Goal: Information Seeking & Learning: Compare options

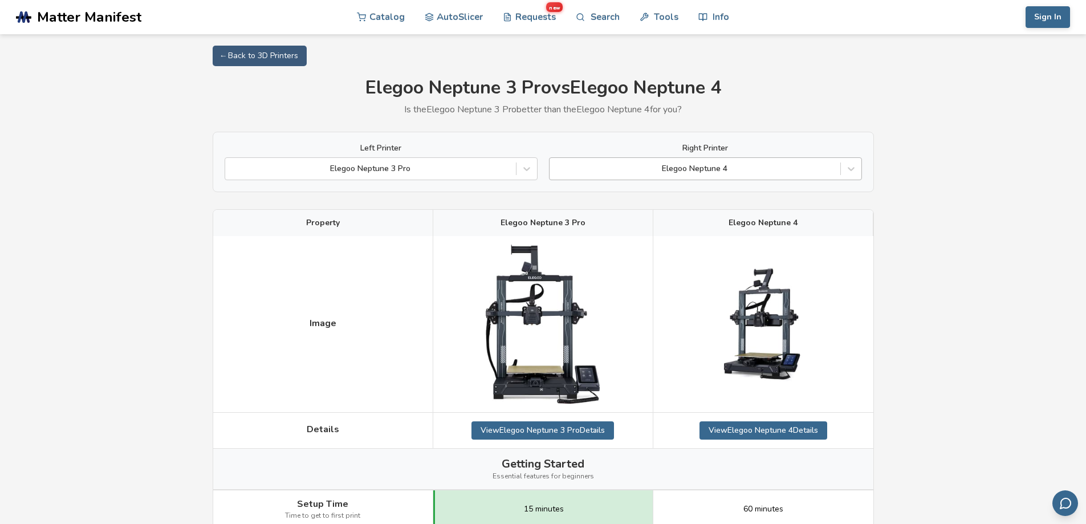
click at [741, 170] on div at bounding box center [694, 168] width 279 height 11
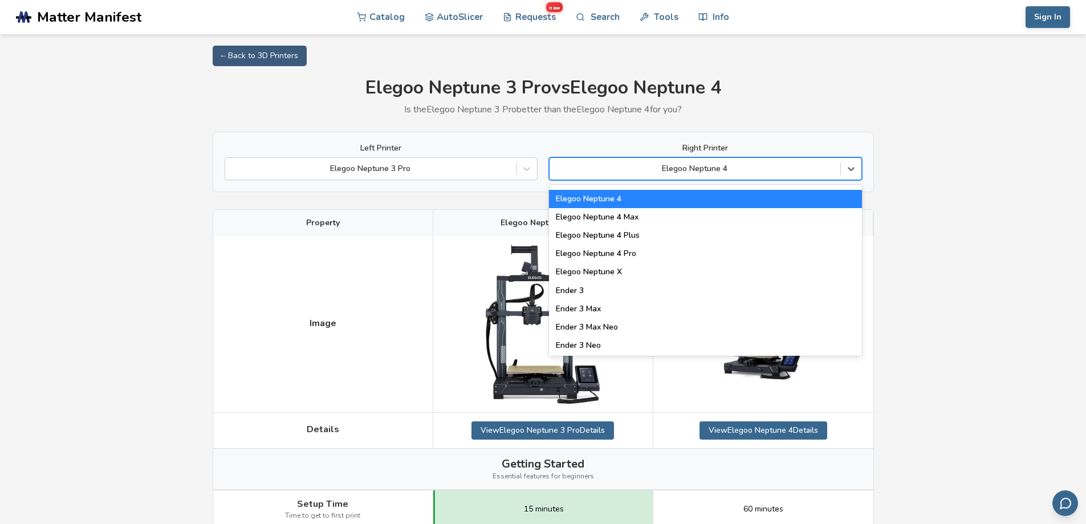
scroll to position [892, 0]
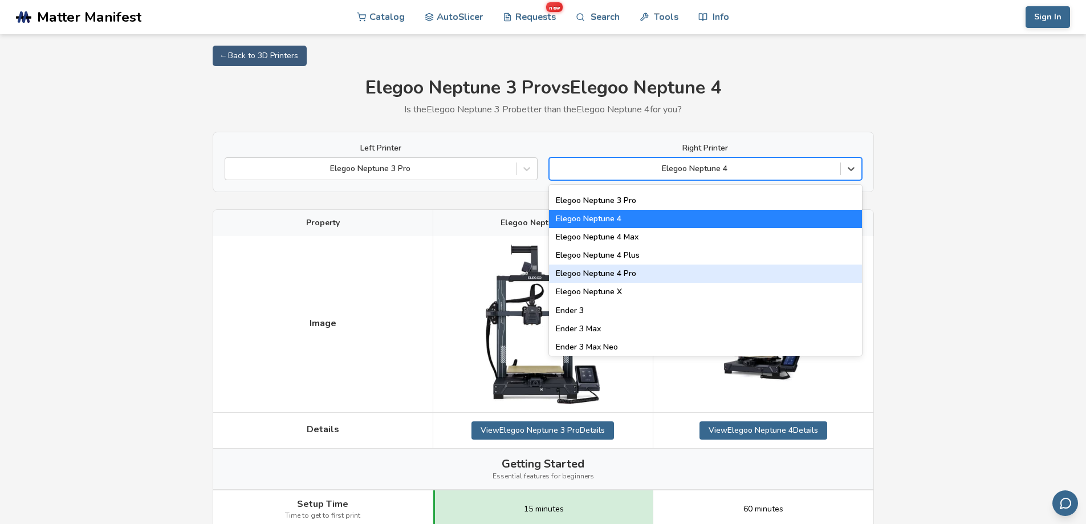
click at [653, 277] on div "Elegoo Neptune 4 Pro" at bounding box center [705, 273] width 313 height 18
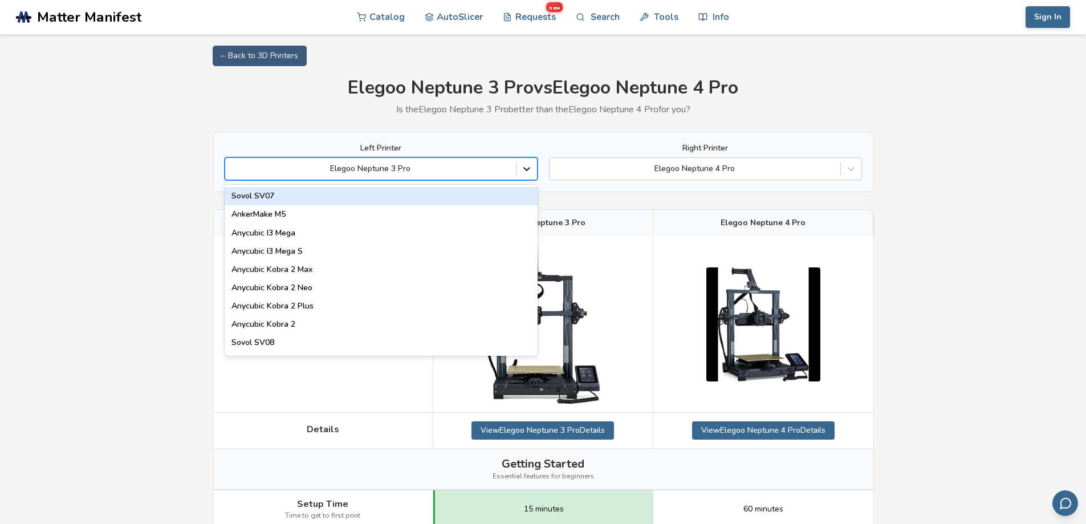
click at [528, 167] on icon at bounding box center [526, 168] width 11 height 11
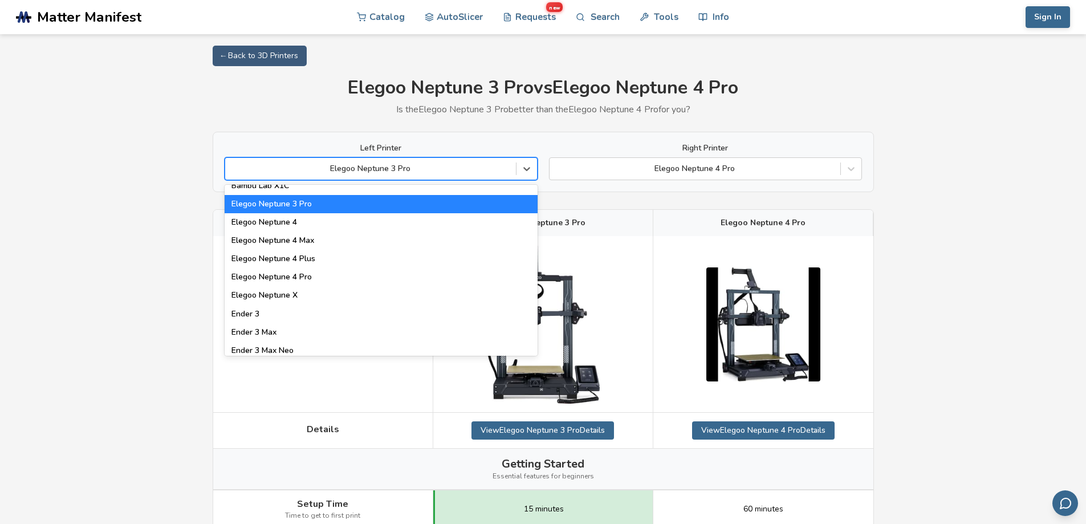
scroll to position [889, 0]
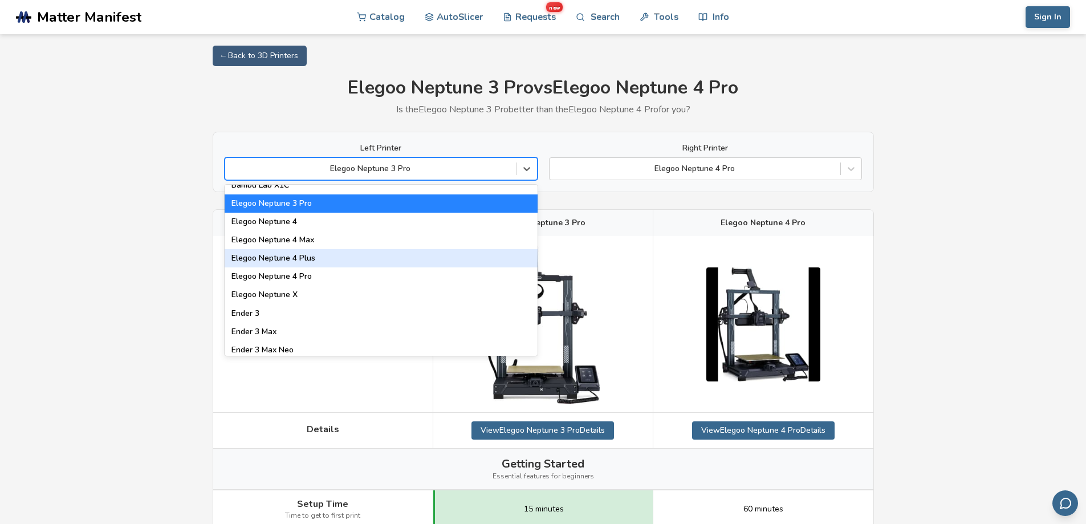
click at [331, 257] on div "Elegoo Neptune 4 Plus" at bounding box center [381, 258] width 313 height 18
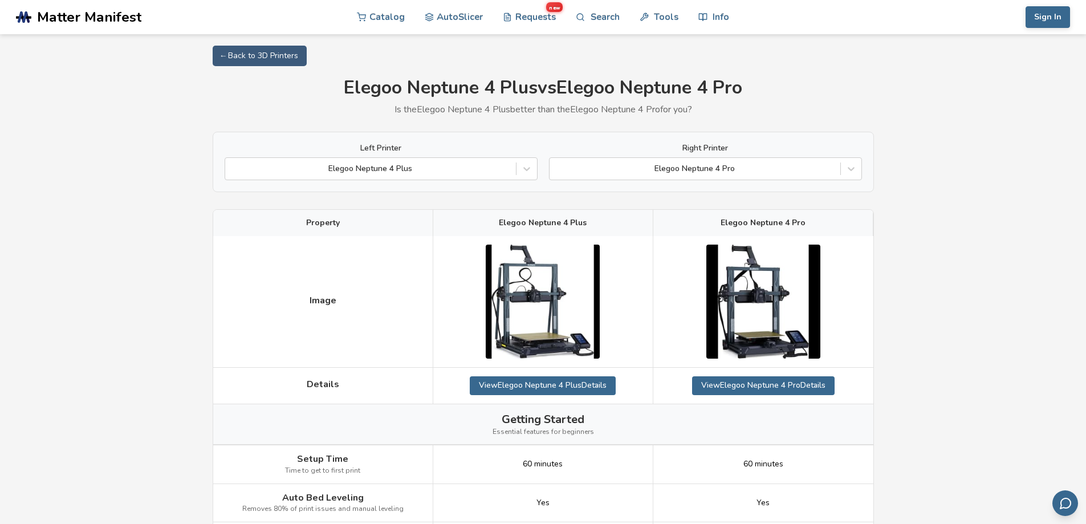
click at [415, 168] on div at bounding box center [370, 168] width 279 height 11
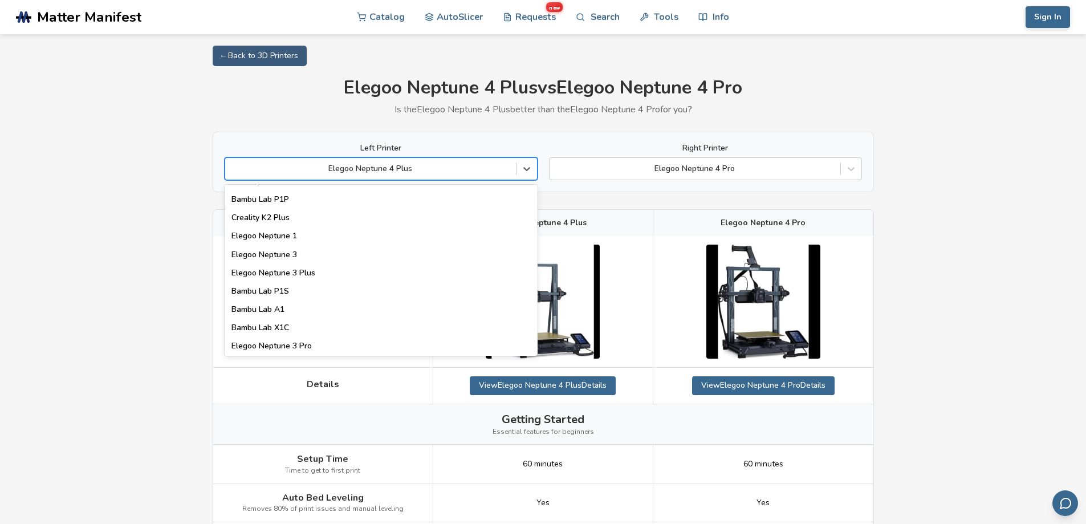
scroll to position [896, 0]
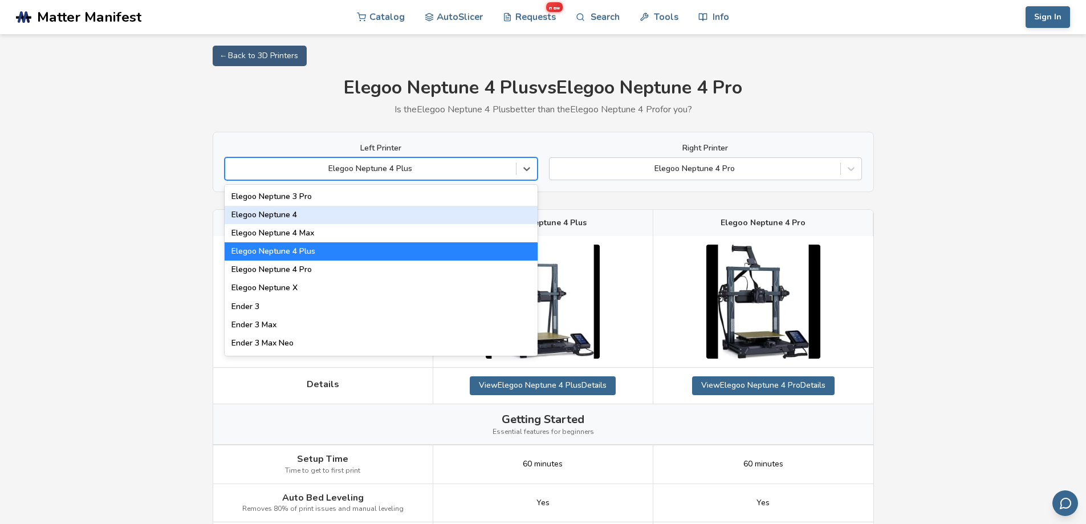
click at [342, 217] on div "Elegoo Neptune 4" at bounding box center [381, 215] width 313 height 18
